Goal: Task Accomplishment & Management: Use online tool/utility

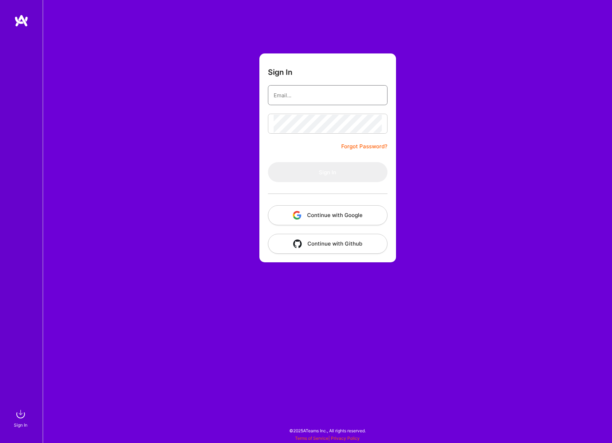
type input "alexander.g.moore1@gmail.com"
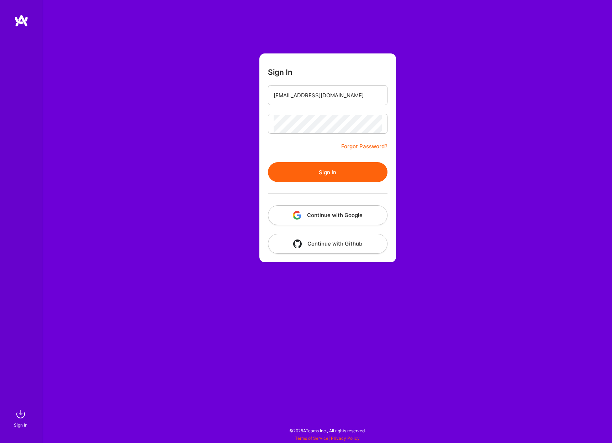
click at [325, 165] on button "Sign In" at bounding box center [328, 172] width 120 height 20
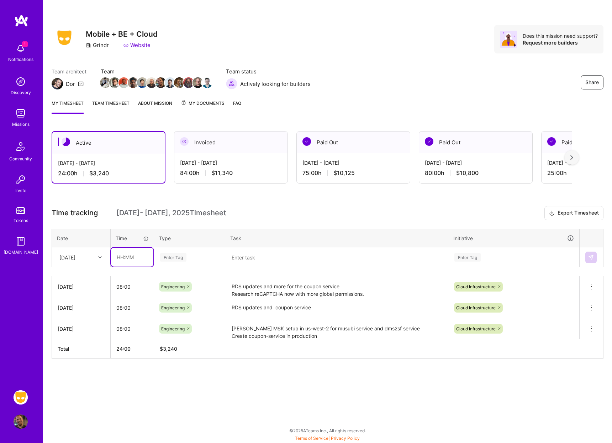
click at [128, 255] on input "text" at bounding box center [132, 256] width 42 height 19
type input "08:00"
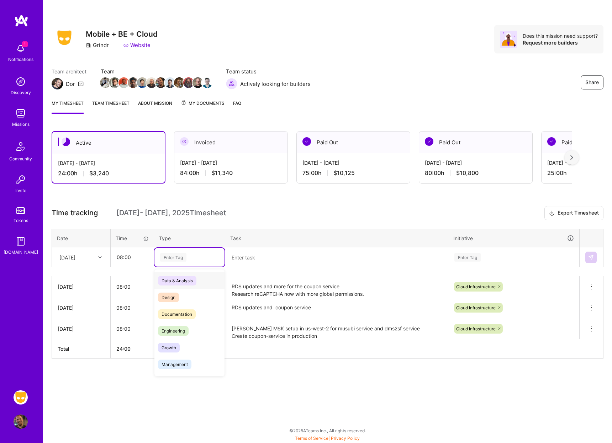
click at [185, 258] on div "Enter Tag" at bounding box center [173, 256] width 26 height 11
click at [183, 334] on span "Engineering" at bounding box center [173, 331] width 31 height 10
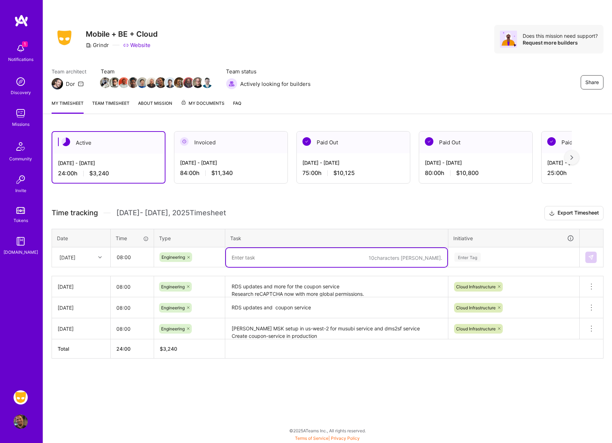
click at [250, 261] on textarea at bounding box center [336, 257] width 221 height 19
type textarea "Upgrade RDS databases in prod and deployment of coupon service."
click at [464, 261] on div "Enter Tag" at bounding box center [468, 256] width 26 height 11
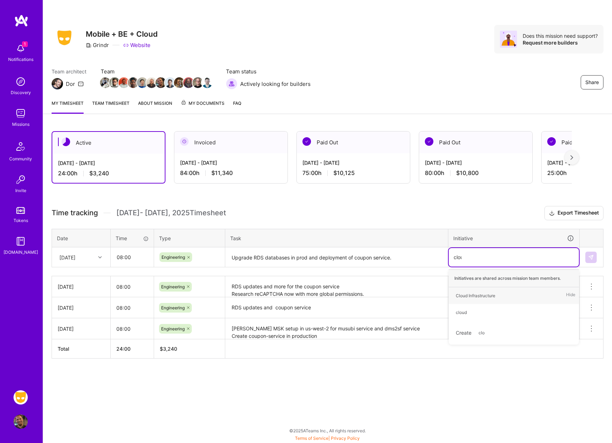
type input "cloud"
click at [470, 296] on div "Cloud Infrastructure" at bounding box center [476, 295] width 40 height 7
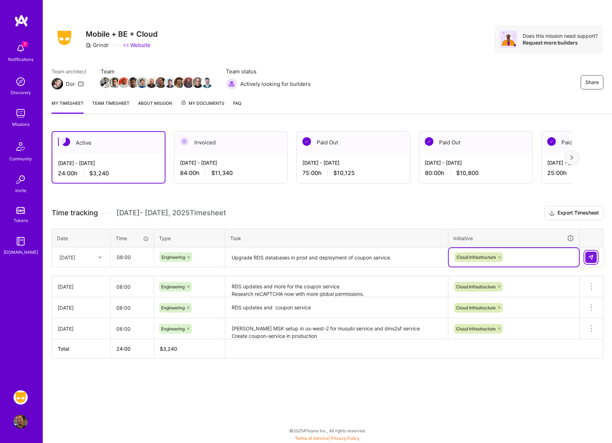
click at [590, 259] on img at bounding box center [592, 257] width 6 height 6
